Goal: Transaction & Acquisition: Complete application form

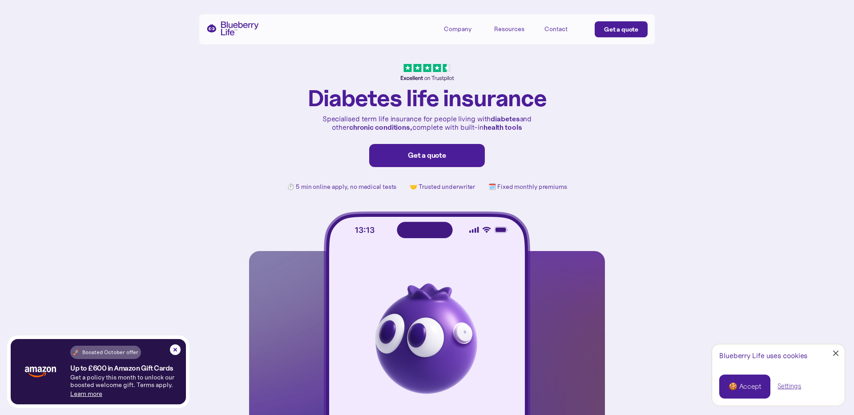
click at [605, 31] on div "Get a quote" at bounding box center [621, 29] width 34 height 9
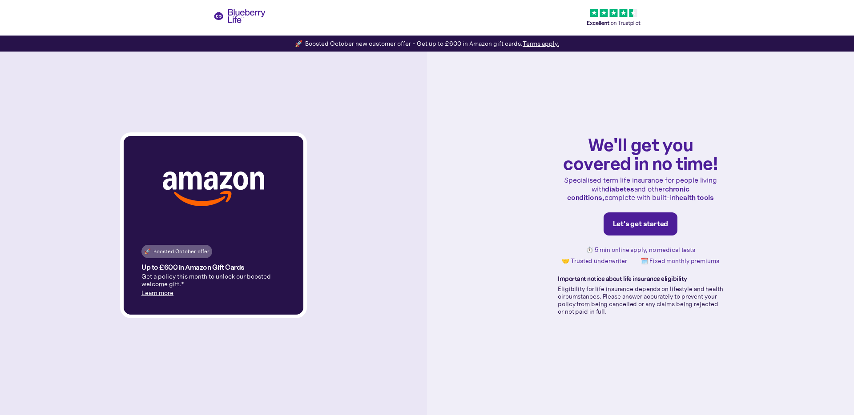
click at [643, 227] on div "Let's get started" at bounding box center [641, 224] width 56 height 9
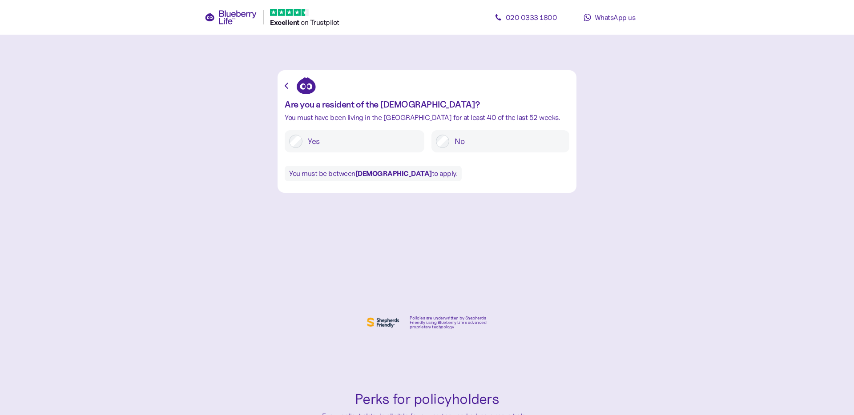
click at [386, 143] on label "Yes" at bounding box center [360, 141] width 117 height 13
